Goal: Check status: Check status

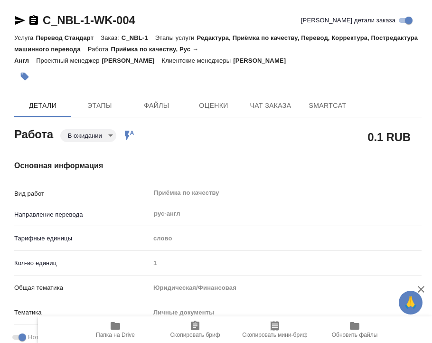
type textarea "x"
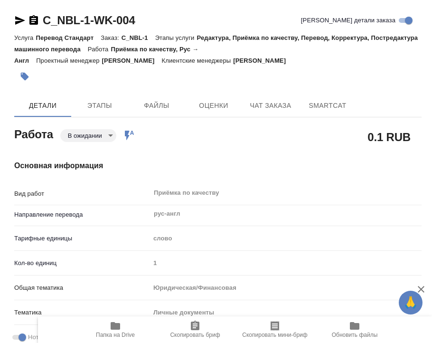
type textarea "x"
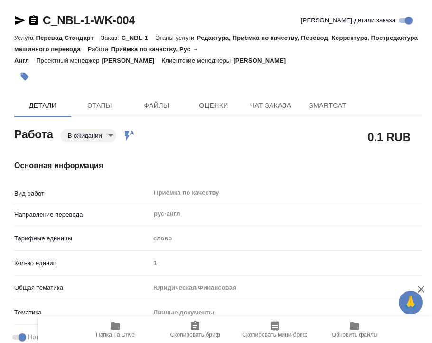
type textarea "x"
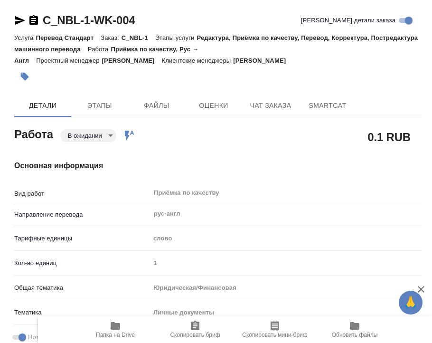
type textarea "x"
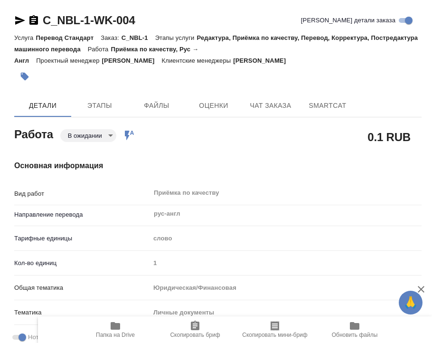
type textarea "x"
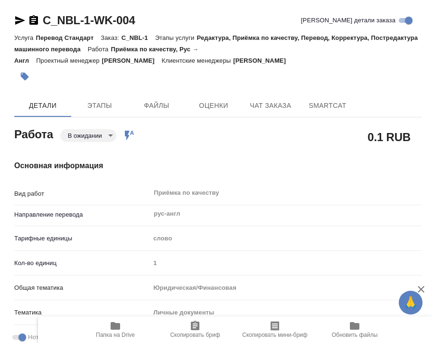
type textarea "x"
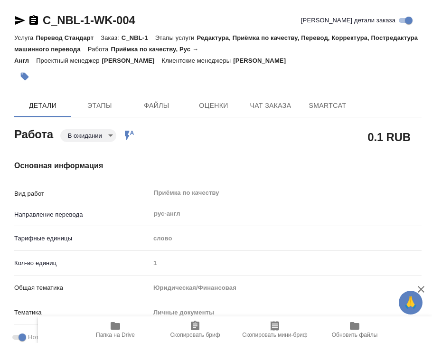
type textarea "x"
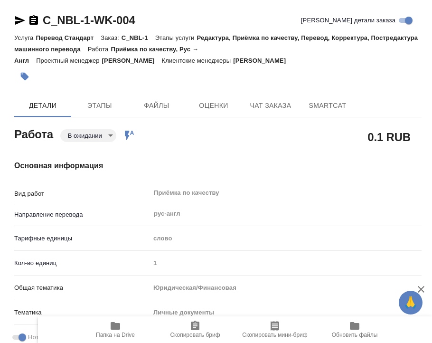
type textarea "x"
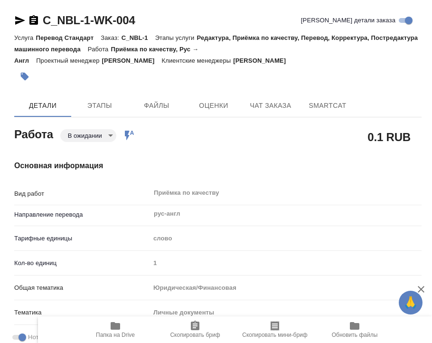
type textarea "x"
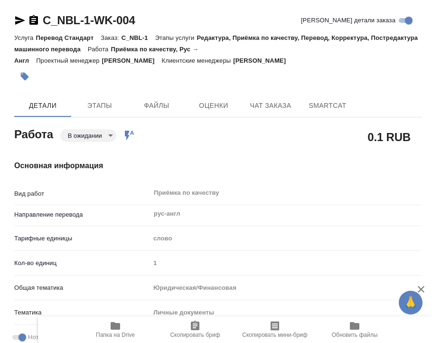
type textarea "x"
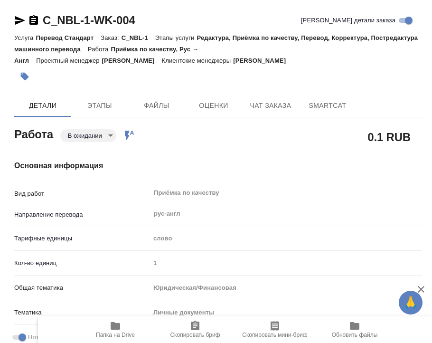
type textarea "x"
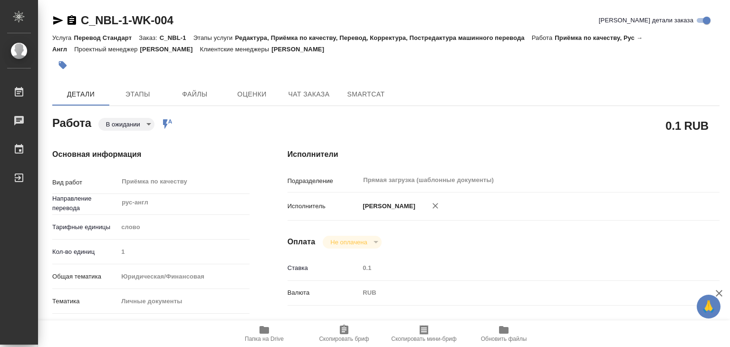
type textarea "x"
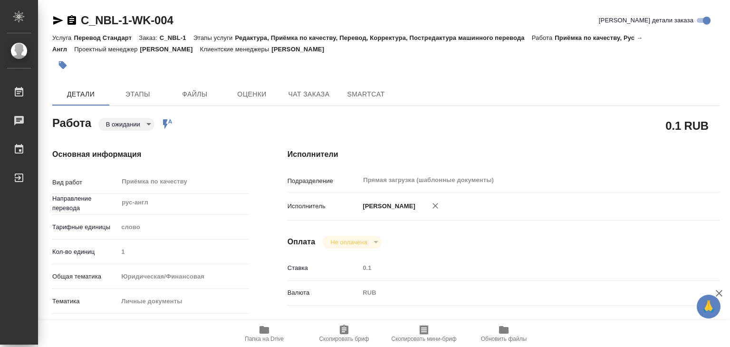
type textarea "x"
